Goal: Task Accomplishment & Management: Use online tool/utility

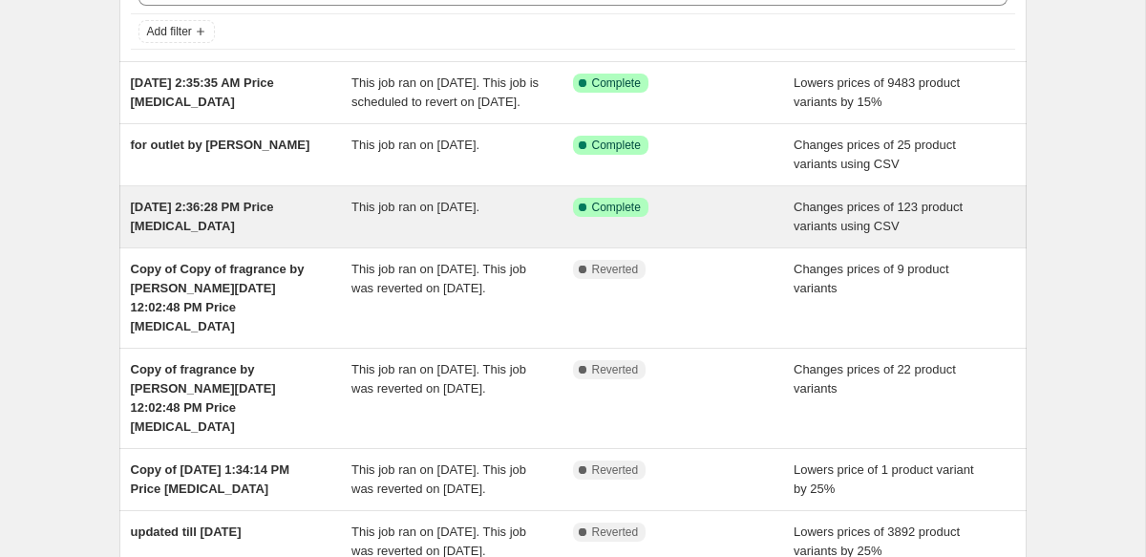
scroll to position [115, 0]
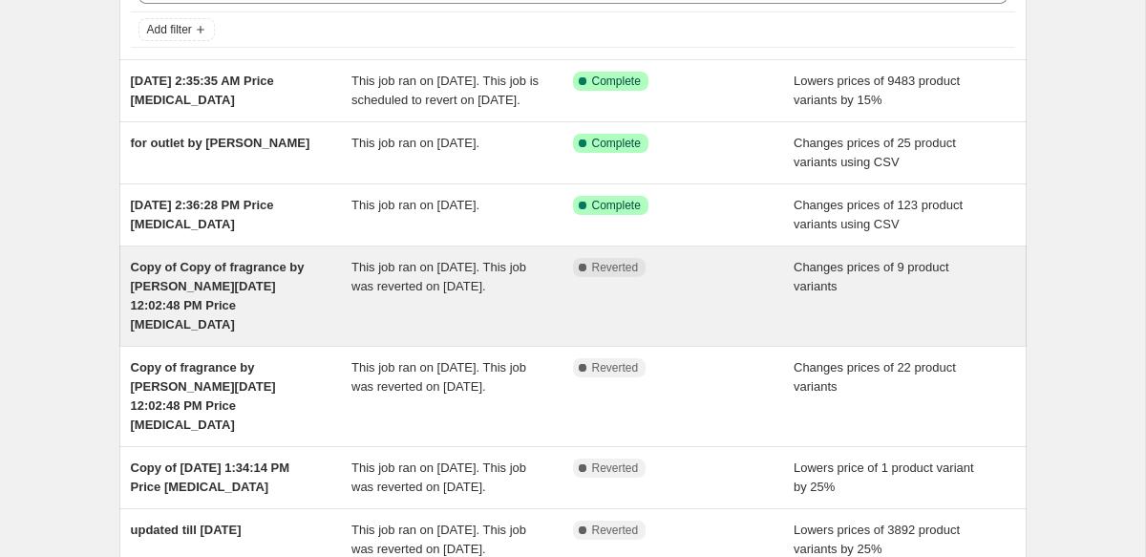
click at [359, 293] on span "This job ran on [DATE]. This job was reverted on [DATE]." at bounding box center [439, 276] width 175 height 33
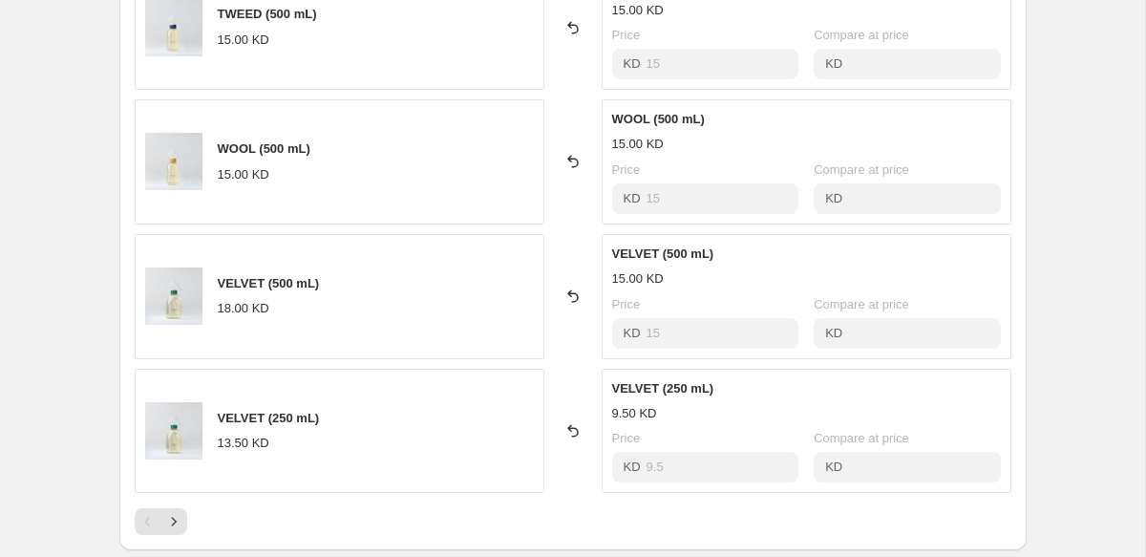
scroll to position [1038, 0]
click at [176, 514] on icon "Next" at bounding box center [173, 523] width 19 height 19
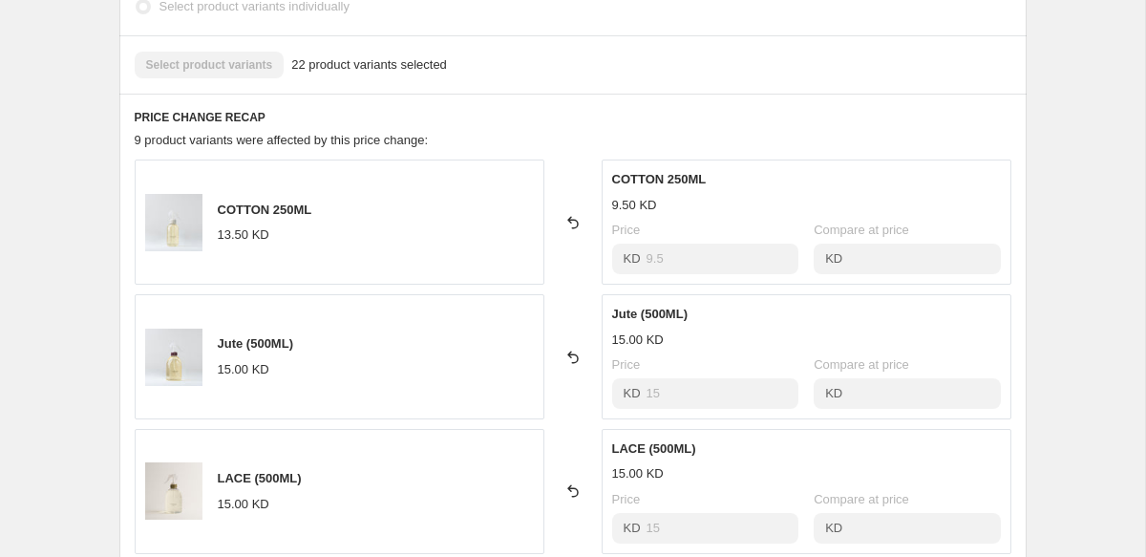
scroll to position [704, 0]
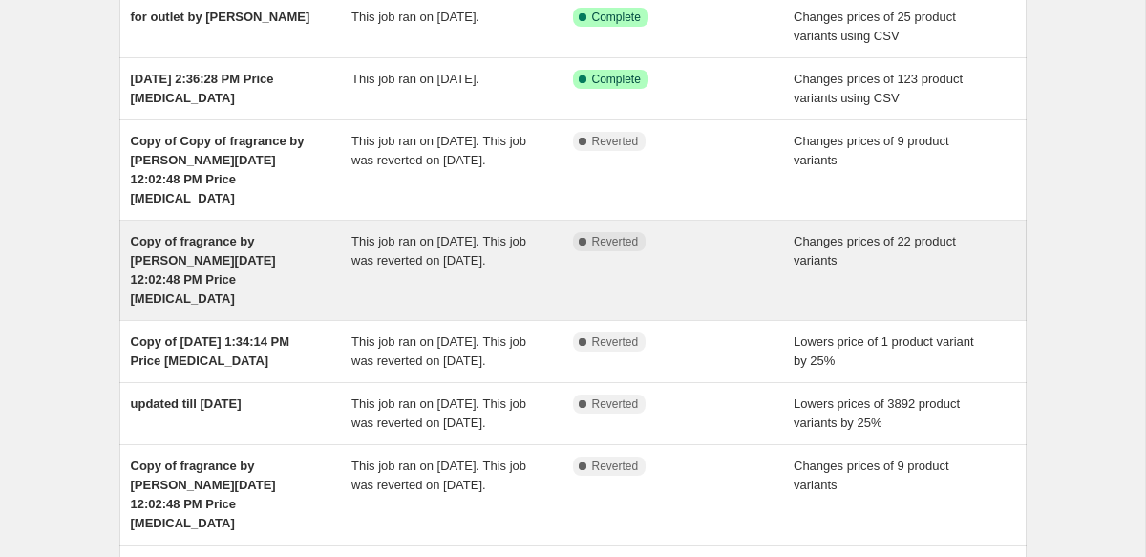
scroll to position [243, 0]
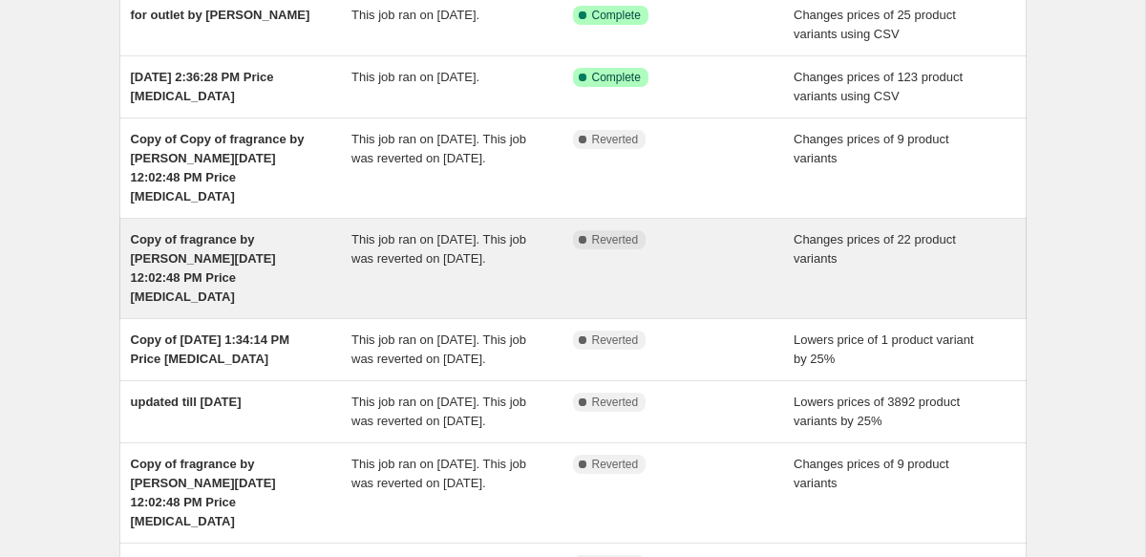
click at [349, 260] on div "Copy of fragrance by [PERSON_NAME][DATE] 12:02:48 PM Price [MEDICAL_DATA]" at bounding box center [242, 268] width 222 height 76
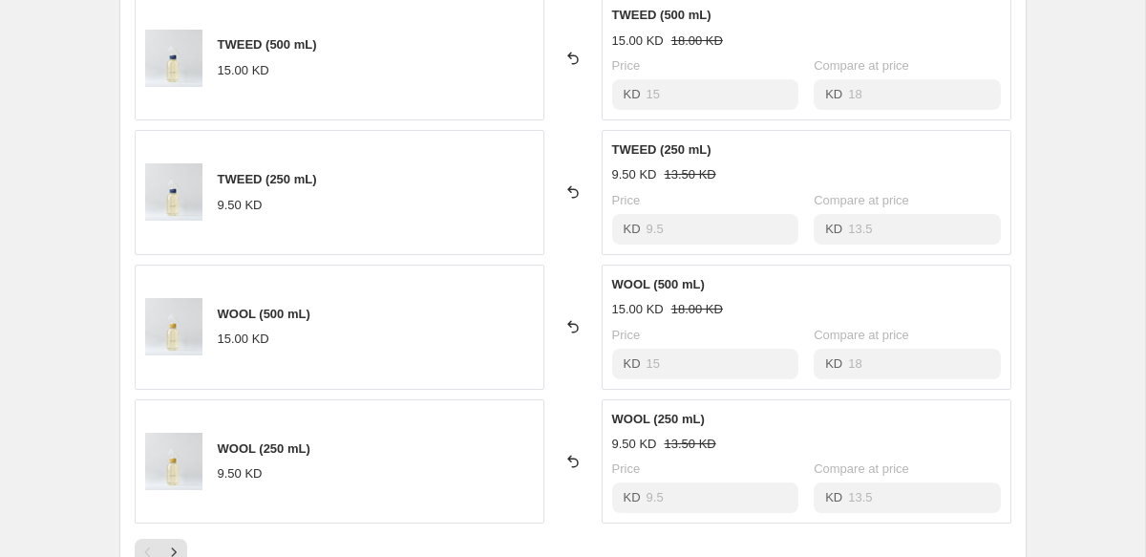
scroll to position [1005, 0]
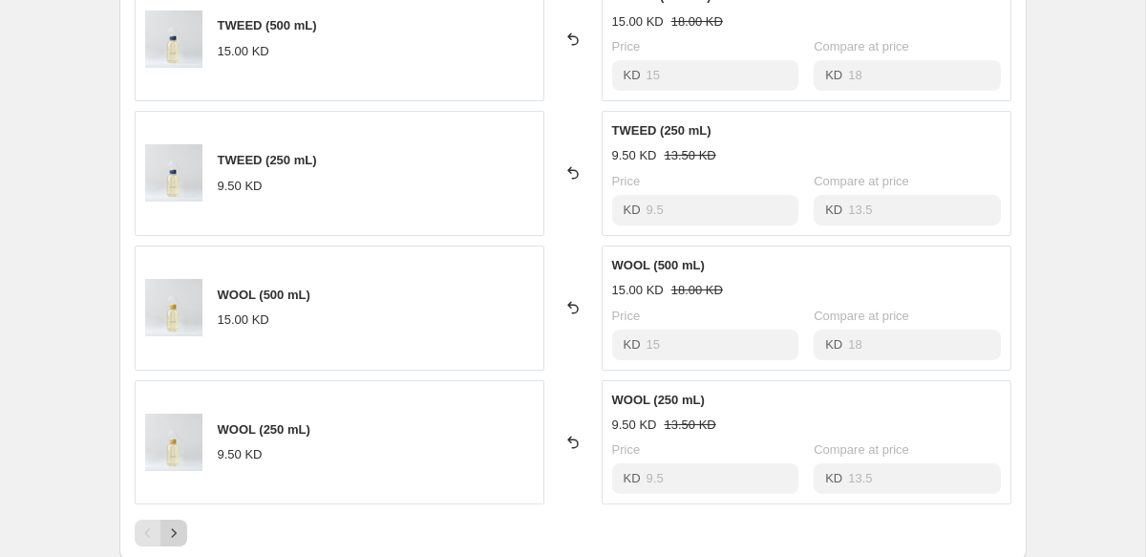
click at [177, 524] on icon "Next" at bounding box center [173, 533] width 19 height 19
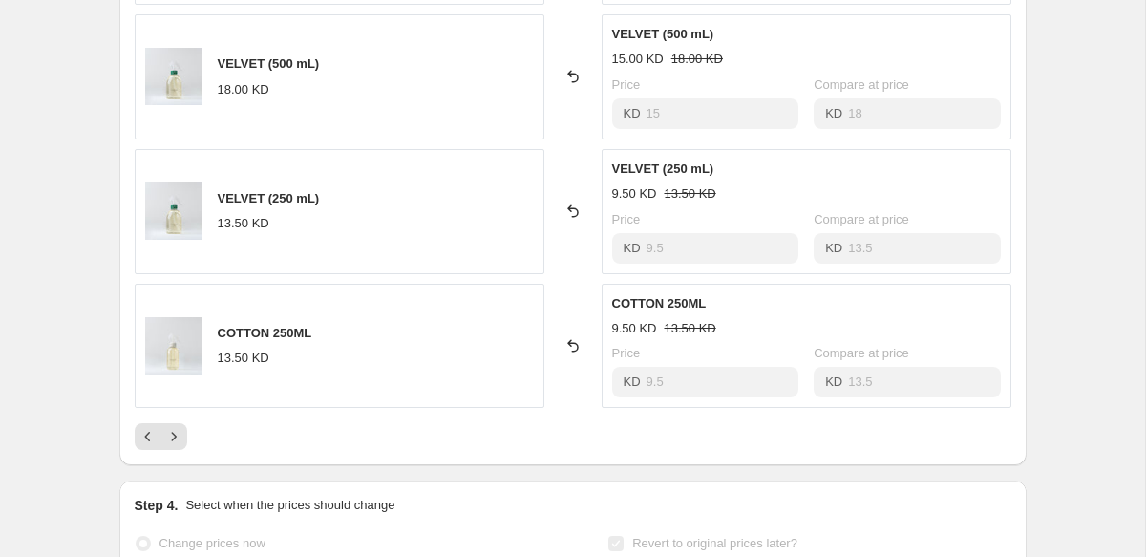
scroll to position [1102, 0]
click at [168, 426] on icon "Next" at bounding box center [173, 435] width 19 height 19
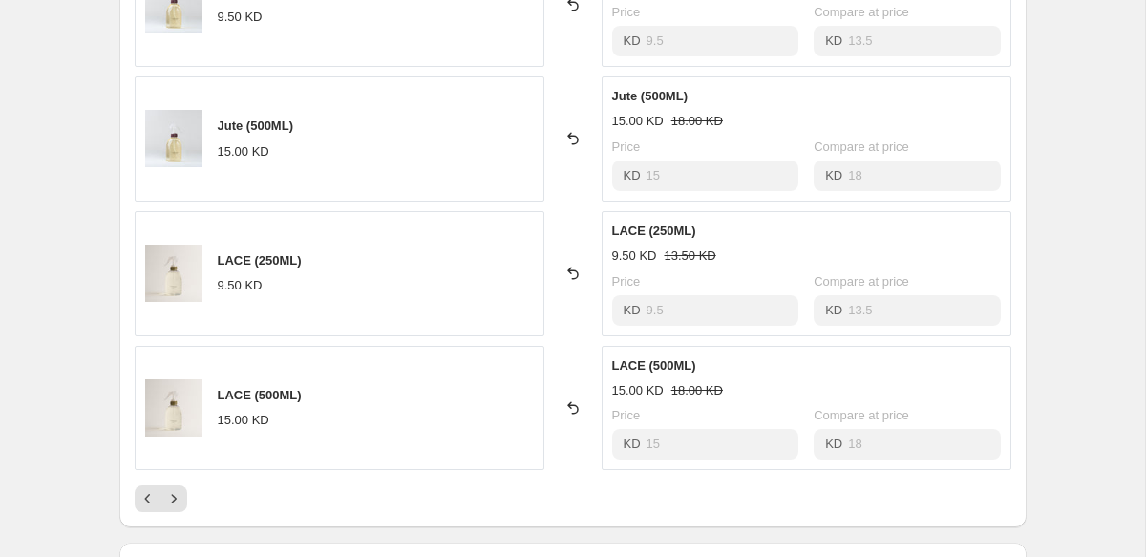
scroll to position [1045, 0]
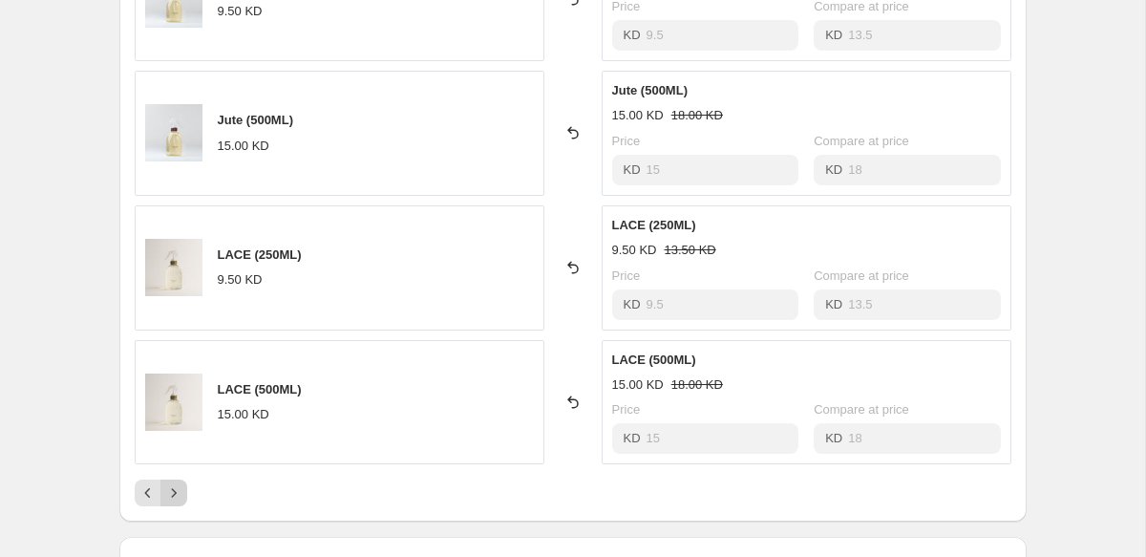
click at [182, 480] on button "Next" at bounding box center [174, 493] width 27 height 27
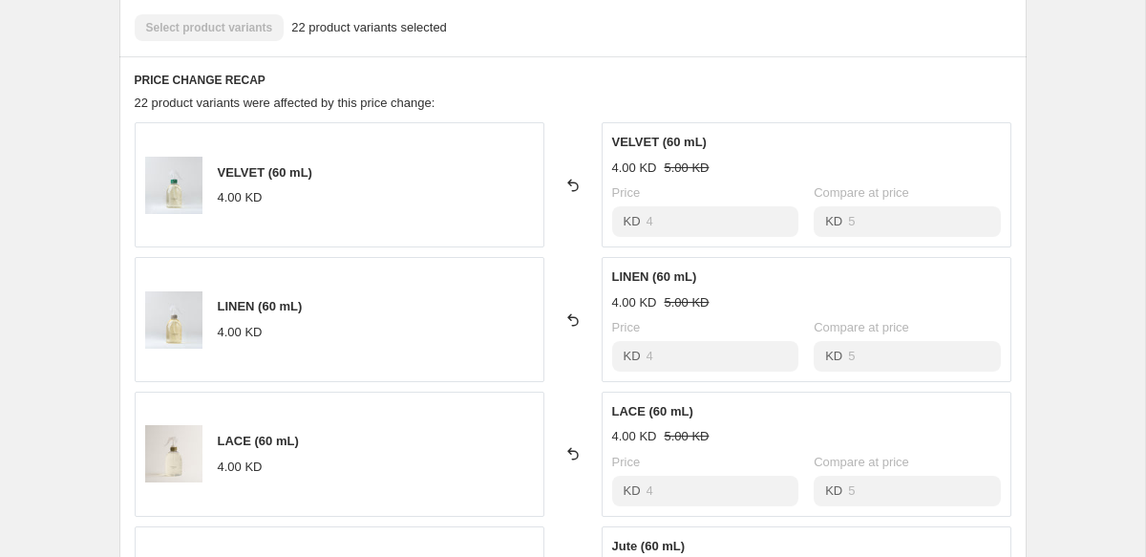
scroll to position [686, 0]
